Goal: Information Seeking & Learning: Check status

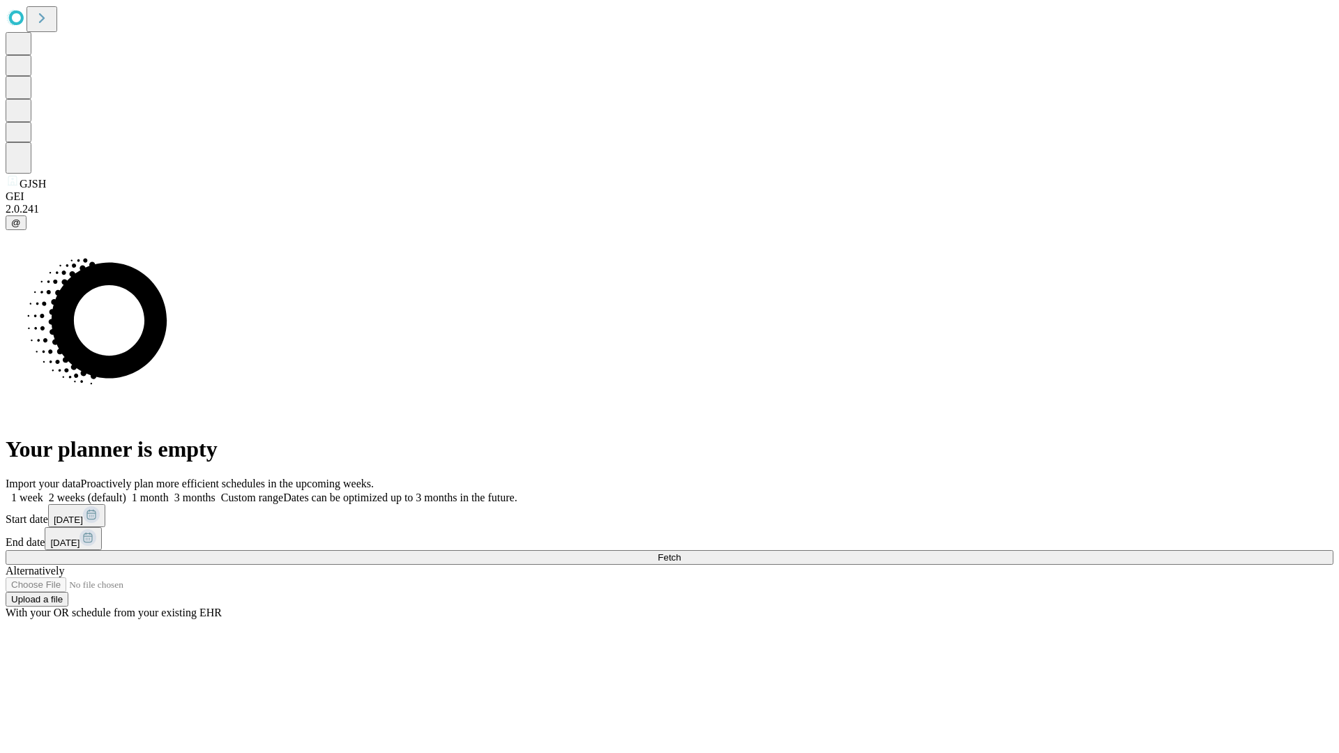
click at [681, 552] on span "Fetch" at bounding box center [669, 557] width 23 height 10
